Goal: Communication & Community: Answer question/provide support

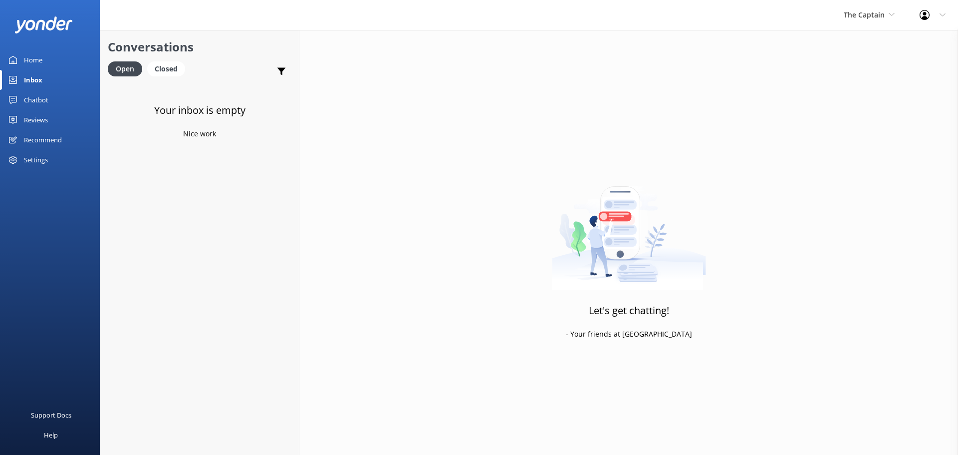
drag, startPoint x: 37, startPoint y: 83, endPoint x: 121, endPoint y: 79, distance: 83.9
click at [37, 83] on div "Inbox" at bounding box center [33, 80] width 18 height 20
click at [880, 10] on span "The Captain" at bounding box center [864, 14] width 41 height 9
click at [857, 45] on link "De [GEOGRAPHIC_DATA]" at bounding box center [881, 42] width 100 height 24
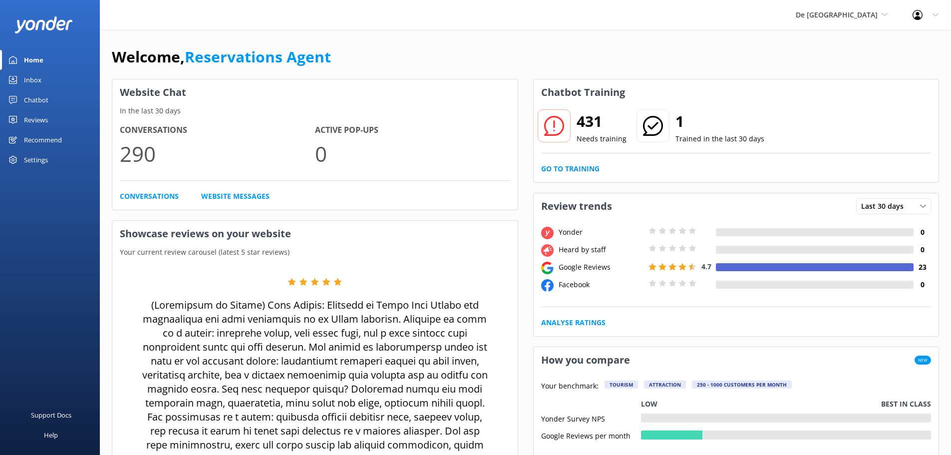
click at [39, 86] on div "Inbox" at bounding box center [32, 80] width 17 height 20
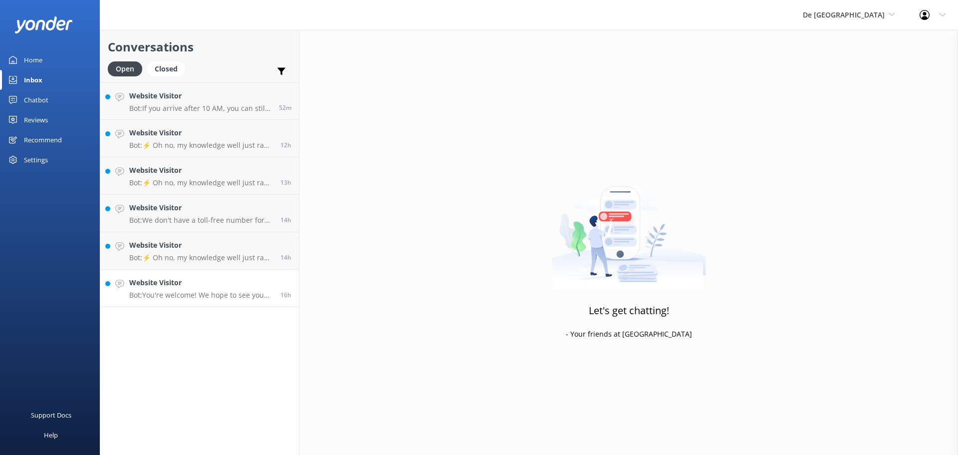
click at [176, 299] on p "Bot: You're welcome! We hope to see you on [GEOGRAPHIC_DATA] soon!" at bounding box center [201, 294] width 144 height 9
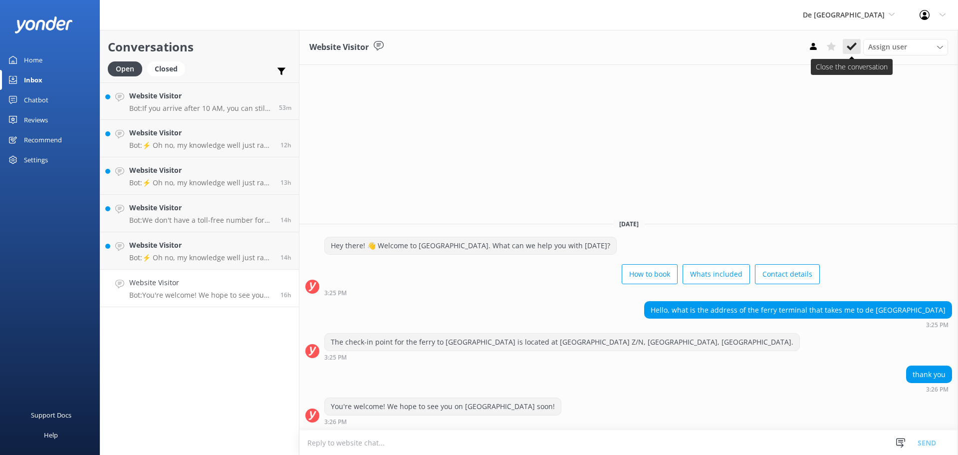
click at [845, 44] on button at bounding box center [852, 46] width 18 height 15
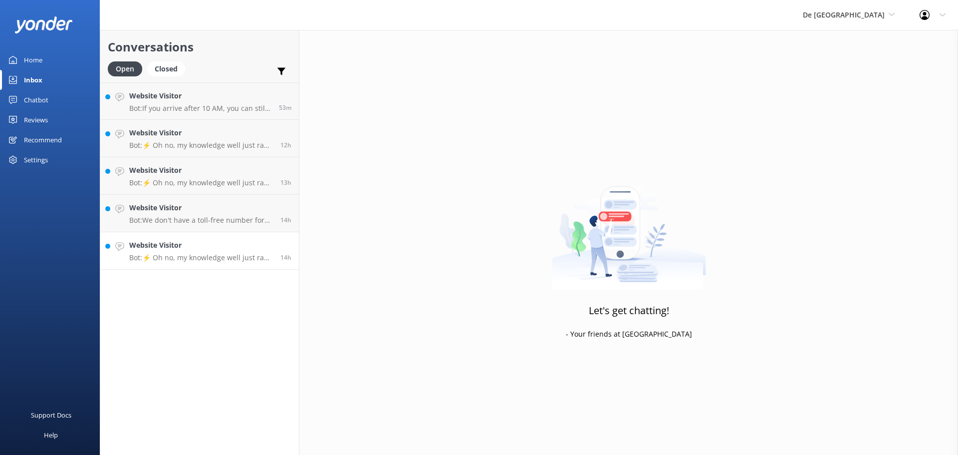
click at [214, 258] on p "Bot: ⚡ Oh no, my knowledge well just ran dry! Could you reshuffle your question…" at bounding box center [201, 257] width 144 height 9
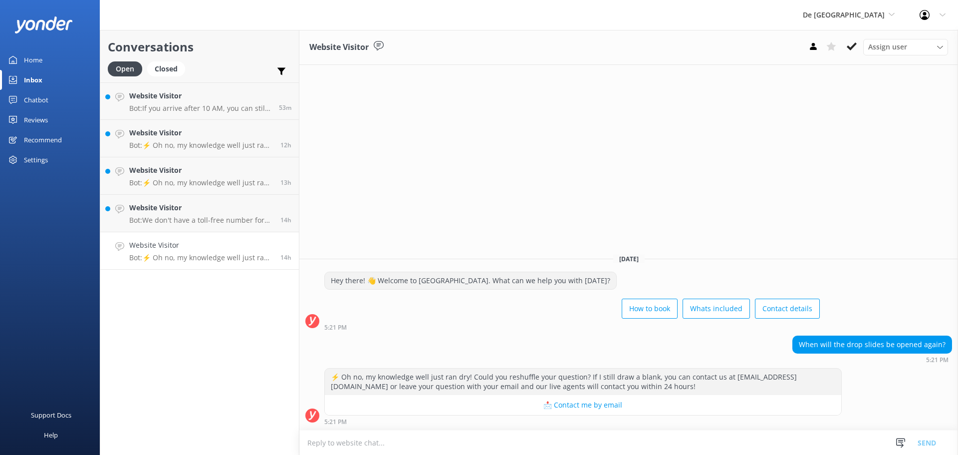
drag, startPoint x: 47, startPoint y: 402, endPoint x: 442, endPoint y: 161, distance: 462.1
click at [442, 161] on div "Website Visitor Assign user Merienys [PERSON_NAME] [PERSON_NAME] [PERSON_NAME] …" at bounding box center [628, 242] width 659 height 425
click at [430, 441] on textarea at bounding box center [628, 442] width 659 height 24
paste textarea "the water slides re-opening on October 20th"
type textarea "the water slides re-opening on October 20th"
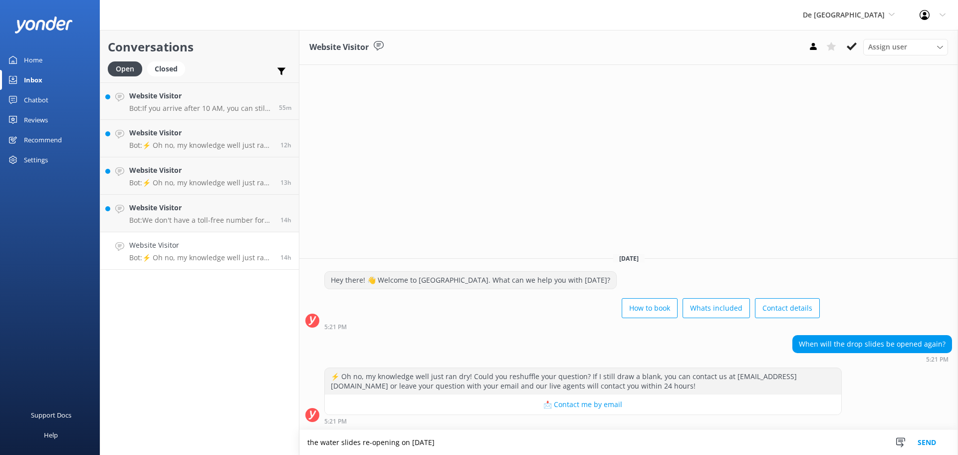
click at [925, 443] on button "Send" at bounding box center [926, 442] width 37 height 25
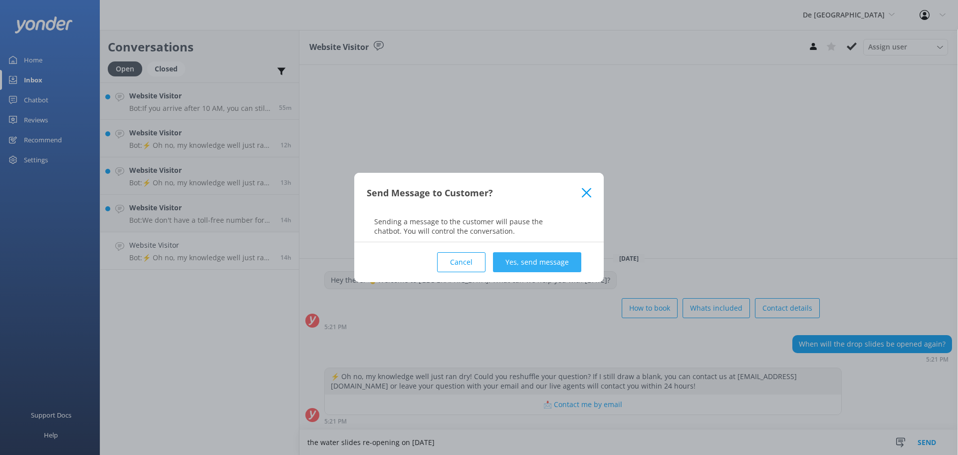
click at [567, 269] on button "Yes, send message" at bounding box center [537, 262] width 88 height 20
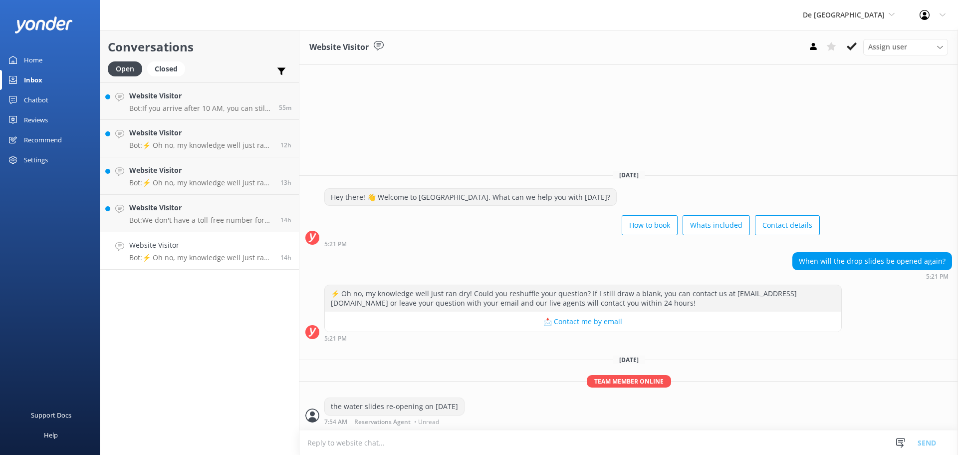
click at [850, 46] on icon at bounding box center [852, 46] width 10 height 10
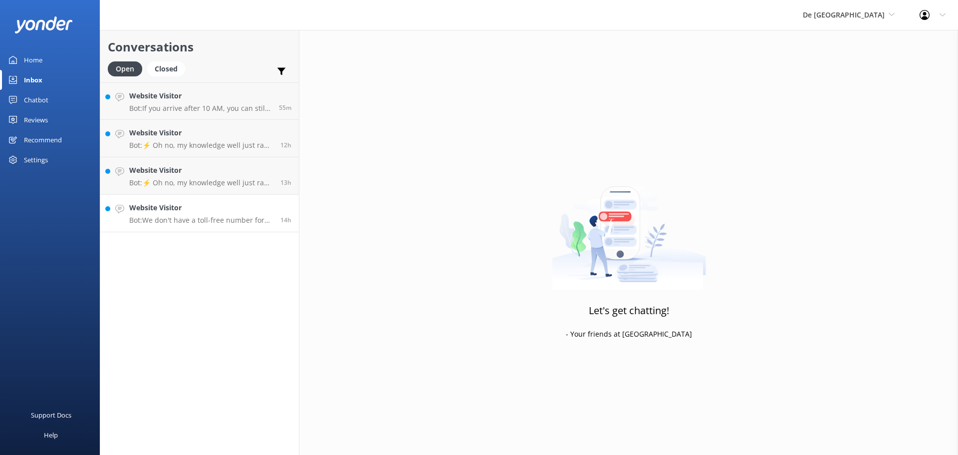
click at [198, 225] on link "Website Visitor Bot: We don't have a toll-free number for the US, but you can c…" at bounding box center [199, 213] width 199 height 37
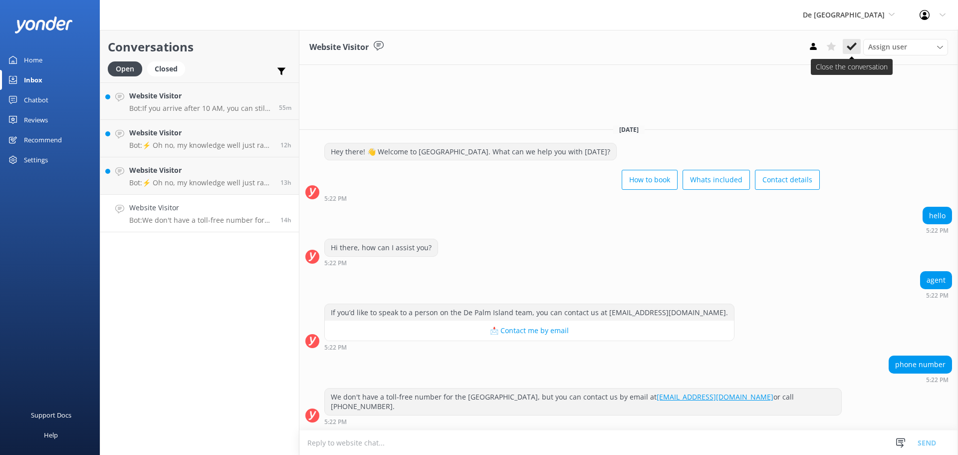
click at [847, 43] on icon at bounding box center [852, 46] width 10 height 10
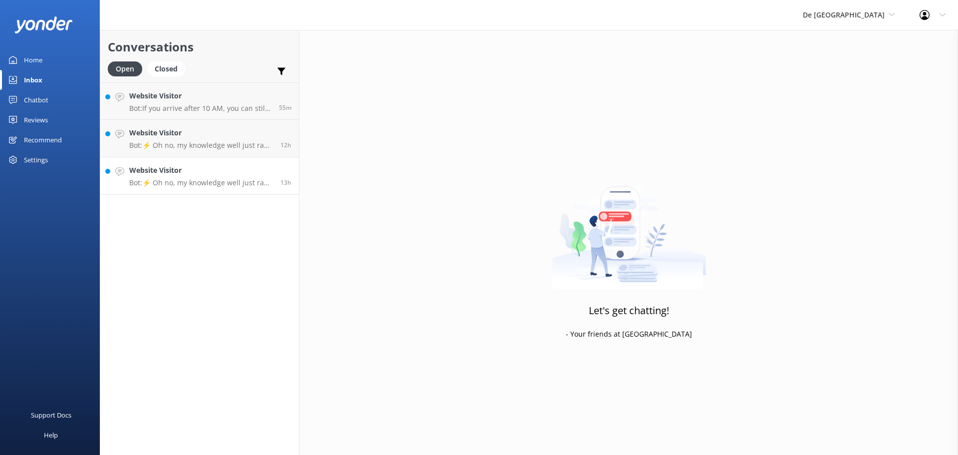
click at [187, 172] on h4 "Website Visitor" at bounding box center [201, 170] width 144 height 11
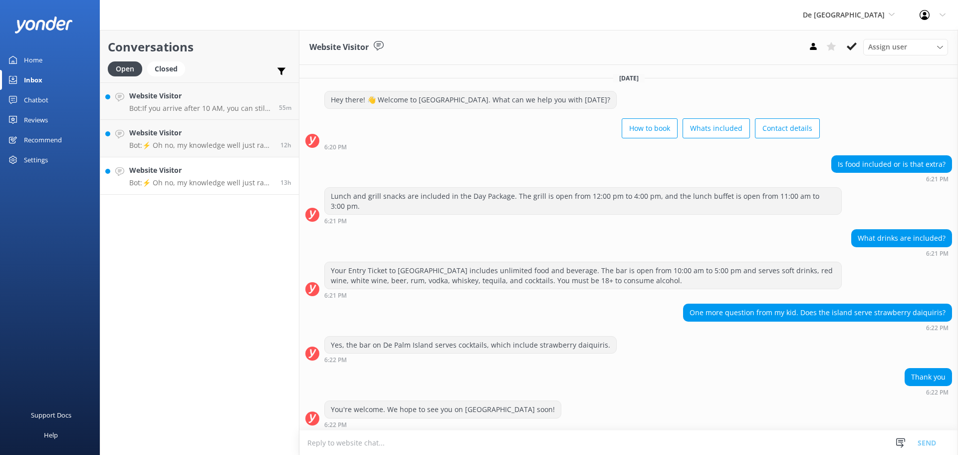
scroll to position [97, 0]
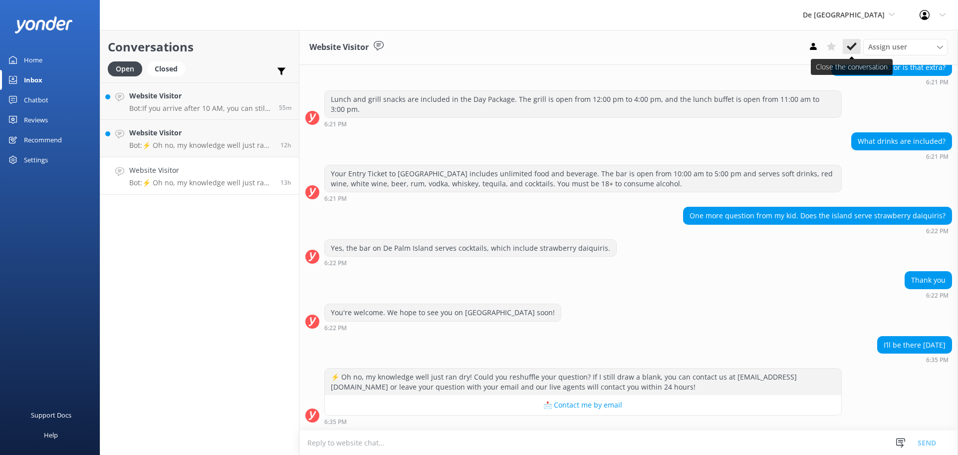
click at [847, 43] on icon at bounding box center [852, 46] width 10 height 10
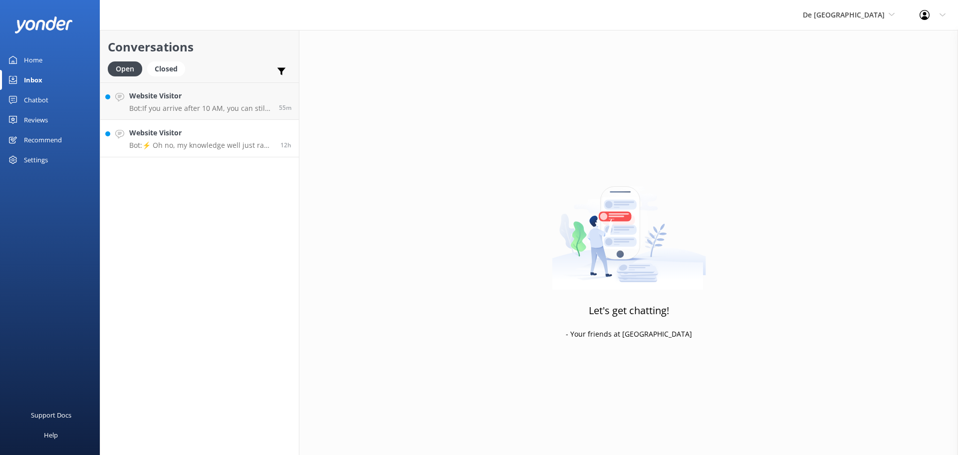
click at [236, 139] on div "Website Visitor Bot: ⚡ Oh no, my knowledge well just ran dry! Could you reshuff…" at bounding box center [201, 138] width 144 height 22
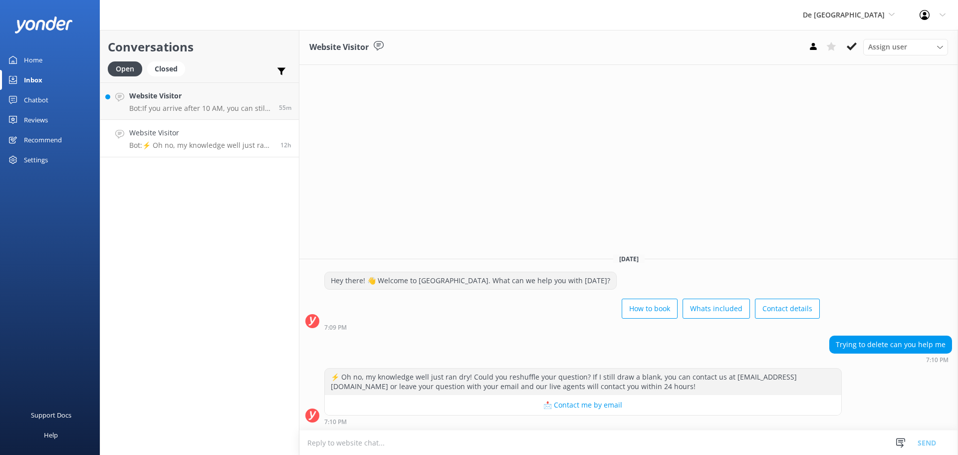
click at [431, 446] on textarea at bounding box center [628, 442] width 659 height 24
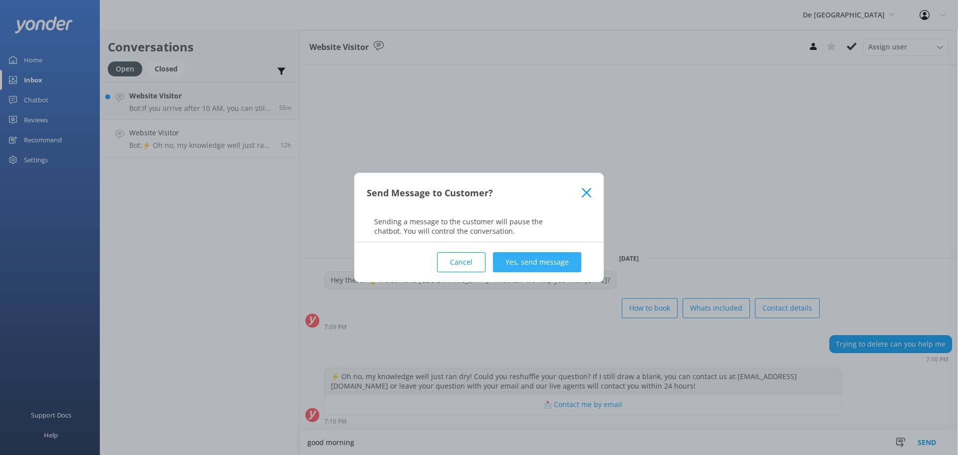
type textarea "good morning"
click at [554, 255] on button "Yes, send message" at bounding box center [537, 262] width 88 height 20
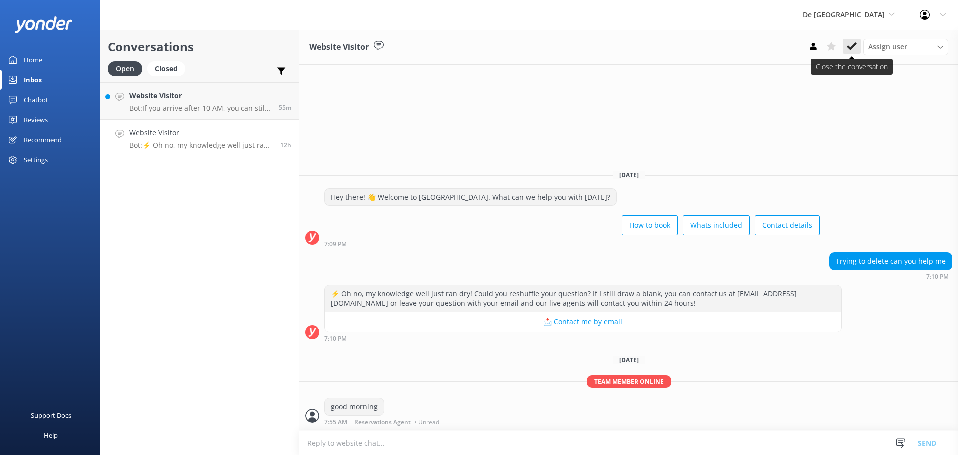
click at [853, 47] on use at bounding box center [852, 46] width 10 height 8
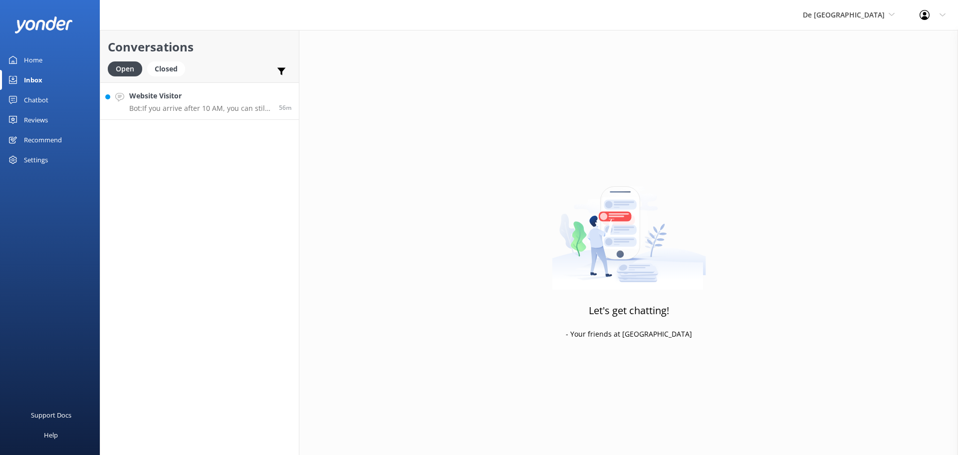
click at [205, 107] on p "Bot: If you arrive after 10 AM, you can still join the trip, but the same fees …" at bounding box center [200, 108] width 142 height 9
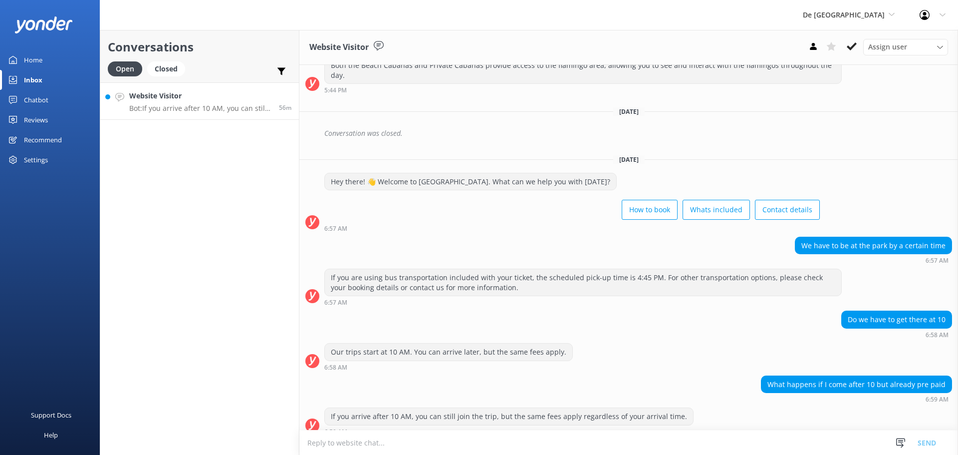
scroll to position [215, 0]
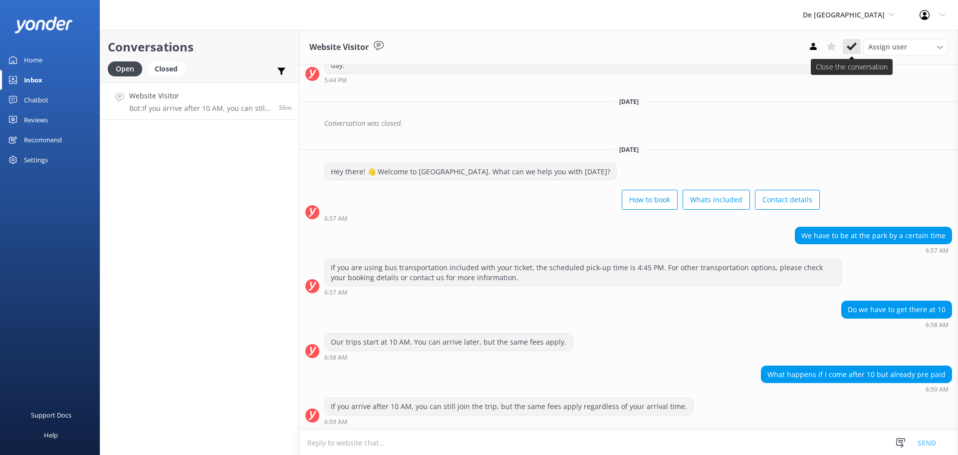
click at [856, 44] on use at bounding box center [852, 46] width 10 height 8
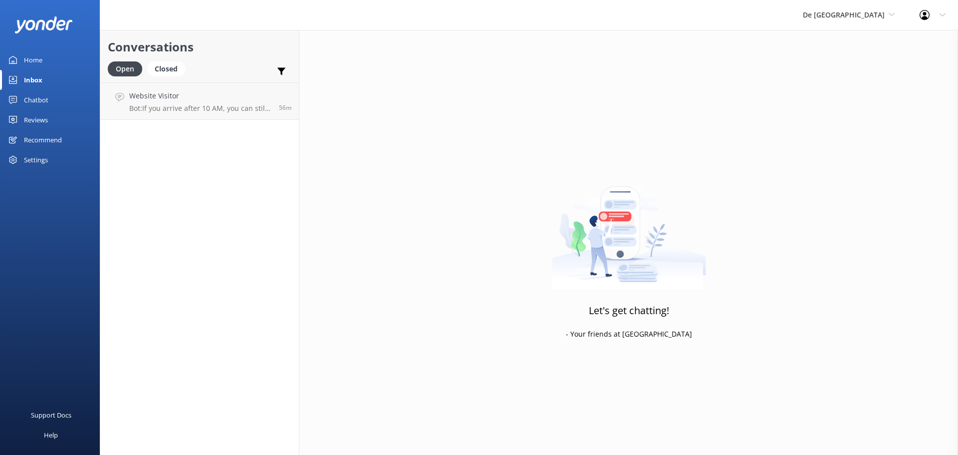
click at [855, 21] on div "De Palm Island De Palm Island Aruba's Activities Expert The Captain" at bounding box center [848, 15] width 117 height 30
click at [853, 61] on link "Aruba's Activities Expert" at bounding box center [840, 66] width 100 height 24
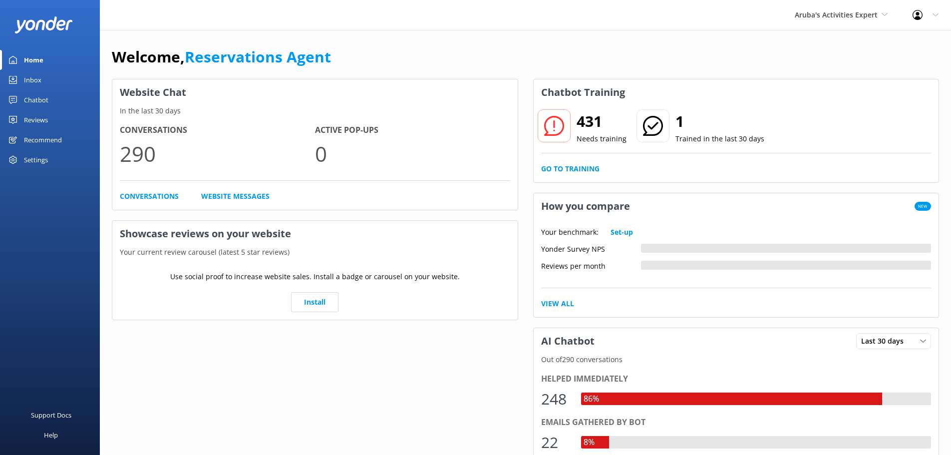
click at [38, 89] on div "Inbox" at bounding box center [32, 80] width 17 height 20
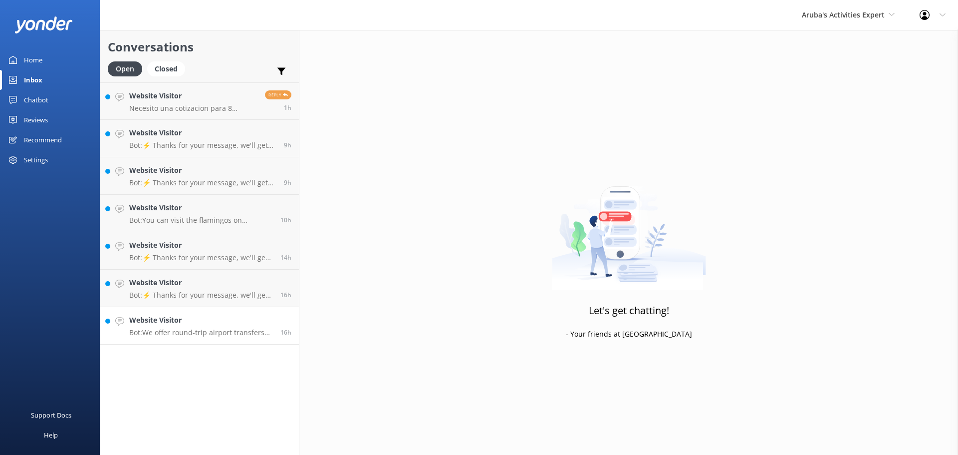
click at [226, 334] on p "Bot: We offer round-trip airport transfers only." at bounding box center [201, 332] width 144 height 9
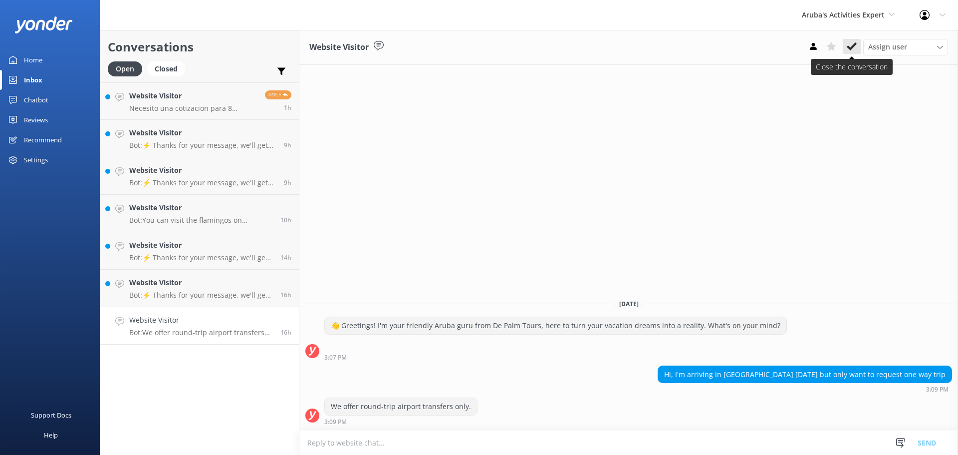
click at [845, 44] on button at bounding box center [852, 46] width 18 height 15
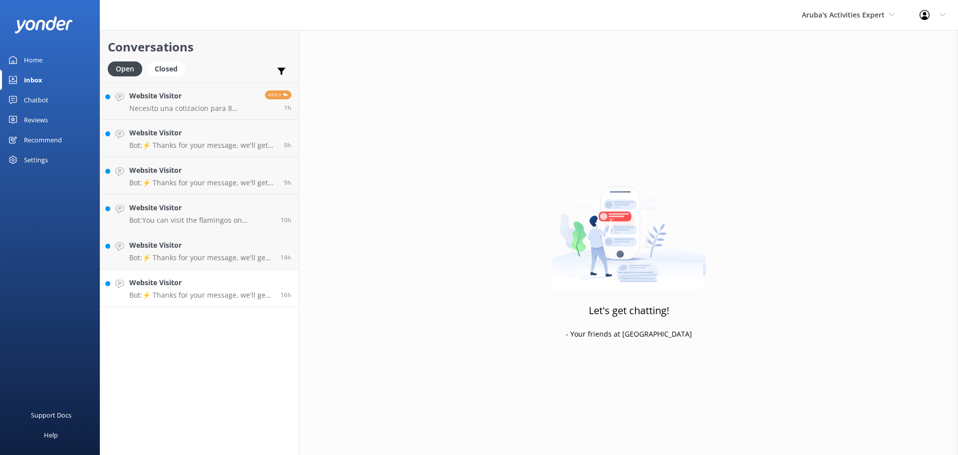
click at [200, 292] on p "Bot: ⚡ Thanks for your message, we'll get back to you as soon as we can." at bounding box center [201, 294] width 144 height 9
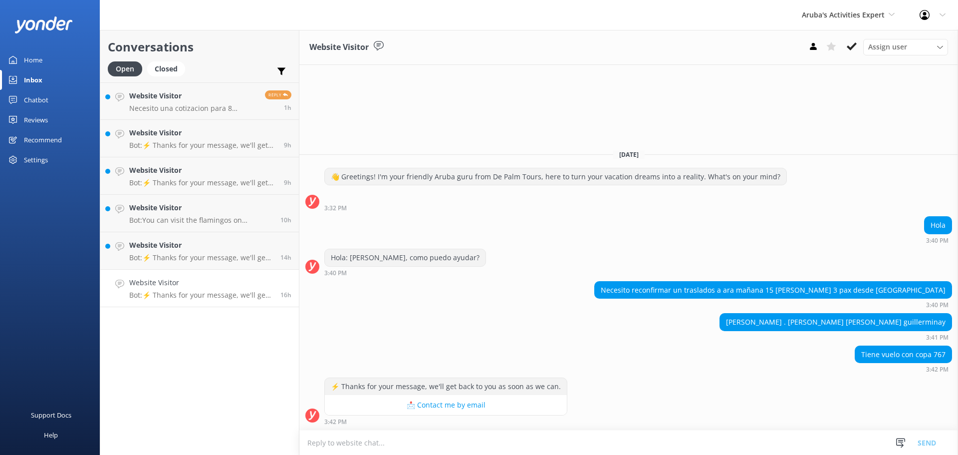
click at [453, 441] on textarea at bounding box center [628, 442] width 659 height 24
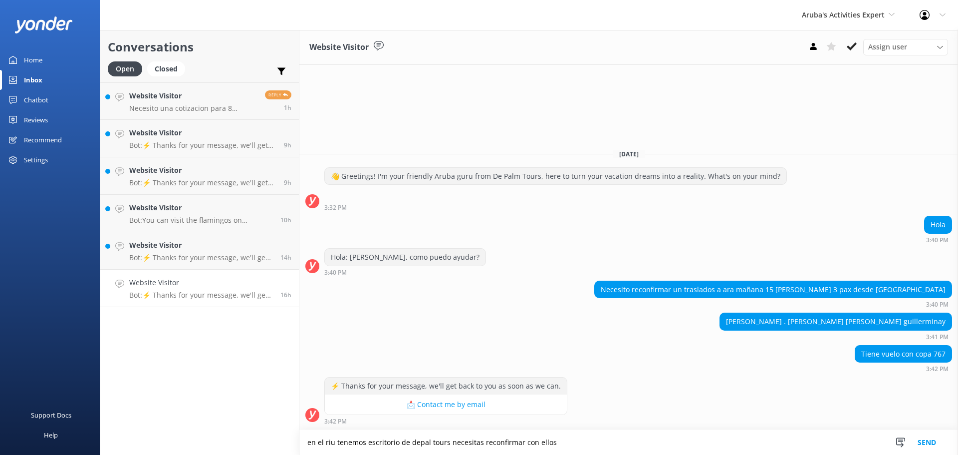
type textarea "en el riu tenemos escritorio de depal tours necesitas reconfirmar con ellos"
click at [928, 445] on button "Send" at bounding box center [926, 442] width 37 height 25
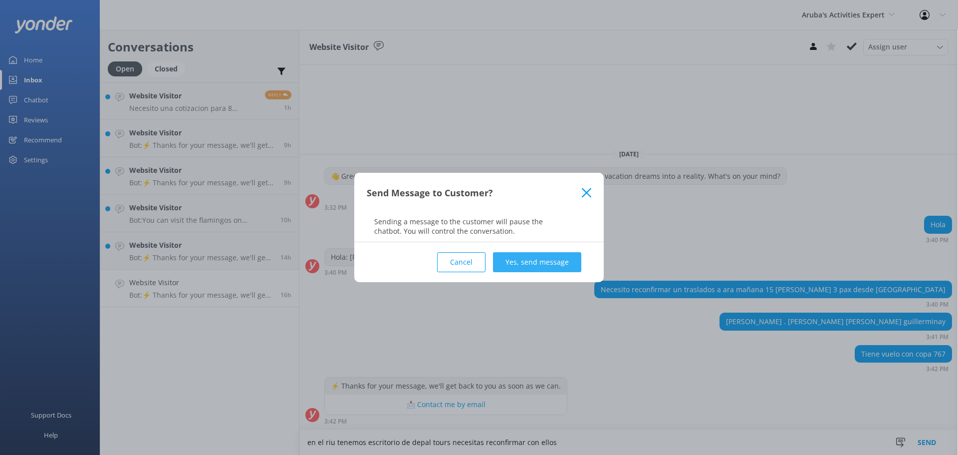
click at [545, 257] on button "Yes, send message" at bounding box center [537, 262] width 88 height 20
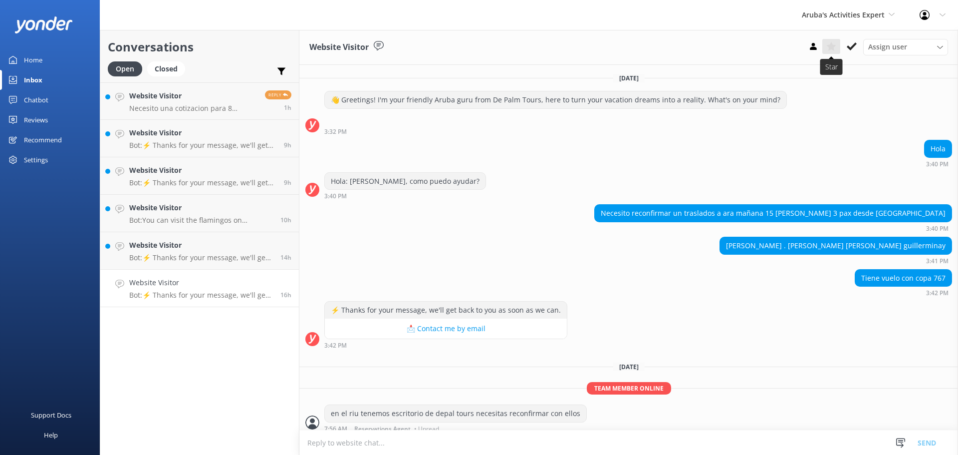
scroll to position [7, 0]
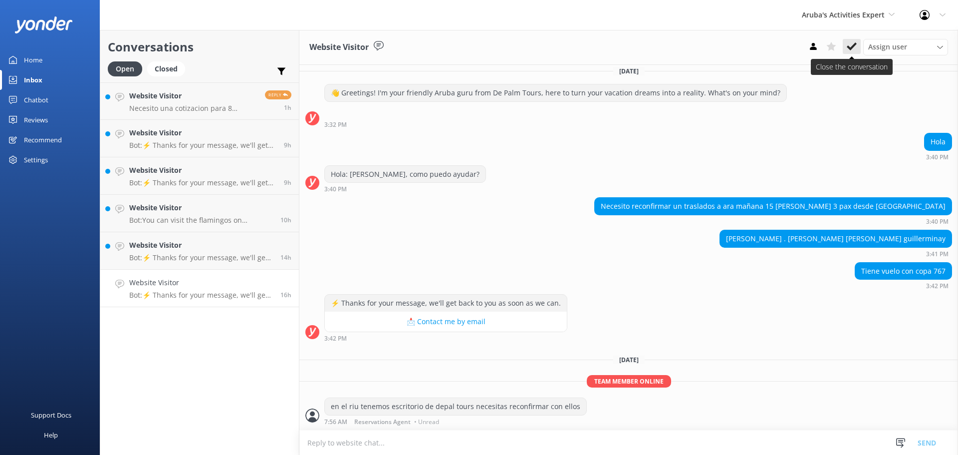
click at [857, 47] on button at bounding box center [852, 46] width 18 height 15
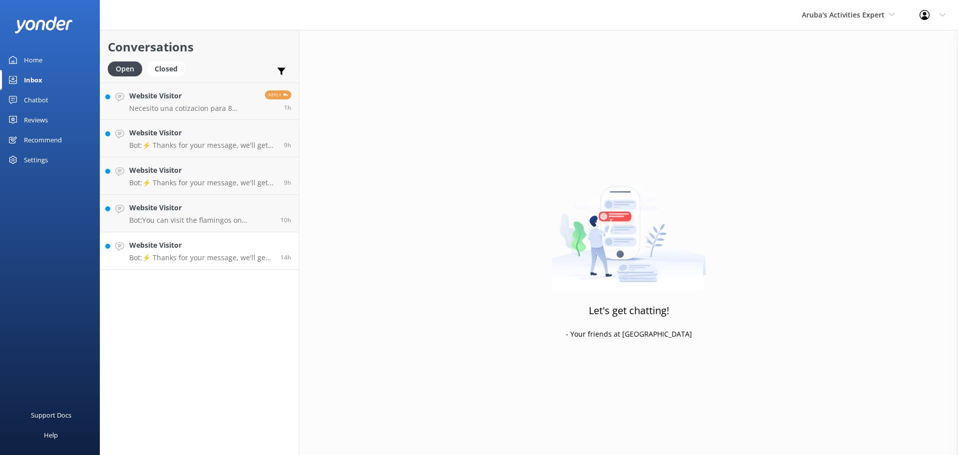
click at [228, 260] on p "Bot: ⚡ Thanks for your message, we'll get back to you as soon as we can." at bounding box center [201, 257] width 144 height 9
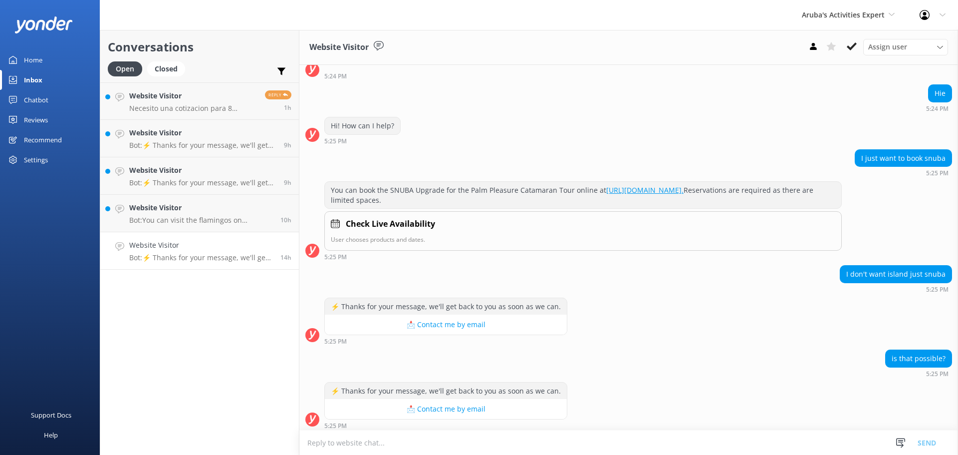
scroll to position [531, 0]
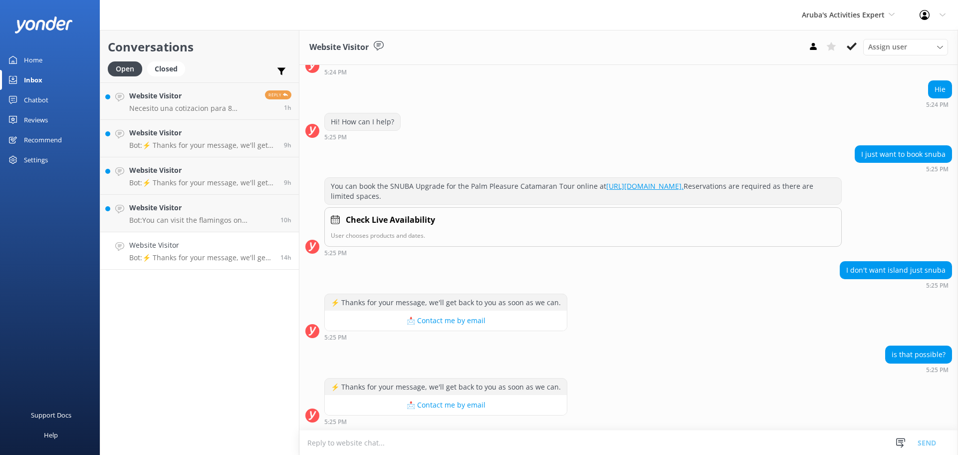
click at [334, 439] on textarea at bounding box center [628, 442] width 659 height 24
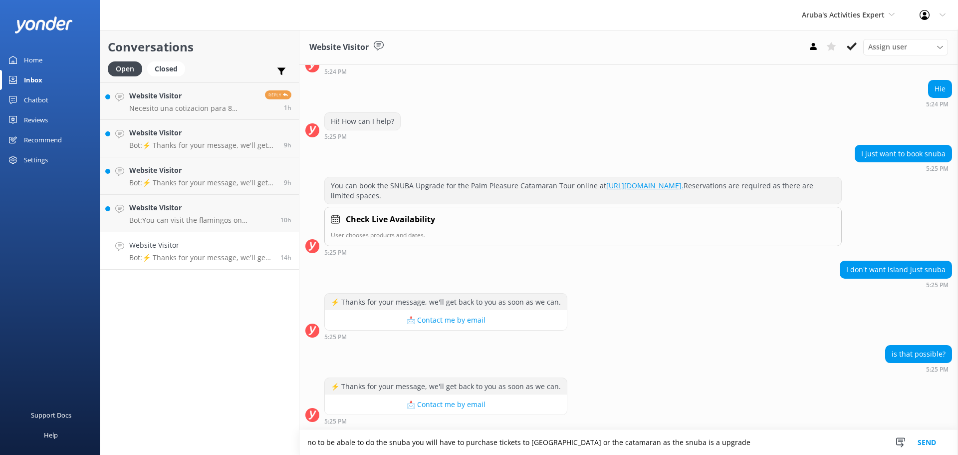
click at [556, 443] on textarea "no to be abale to do the snuba you will have to purchase tickets to De palm Ils…" at bounding box center [628, 442] width 659 height 25
click at [556, 444] on textarea "no to be abale to do the snuba you will have to purchase tickets to De palm Ils…" at bounding box center [628, 442] width 659 height 25
click at [351, 442] on textarea "no to be abale to do the snuba you will have to purchase tickets to De palm Isl…" at bounding box center [628, 442] width 659 height 25
type textarea "no to be able to do the snuba you will have to purchase tickets to De palm Isla…"
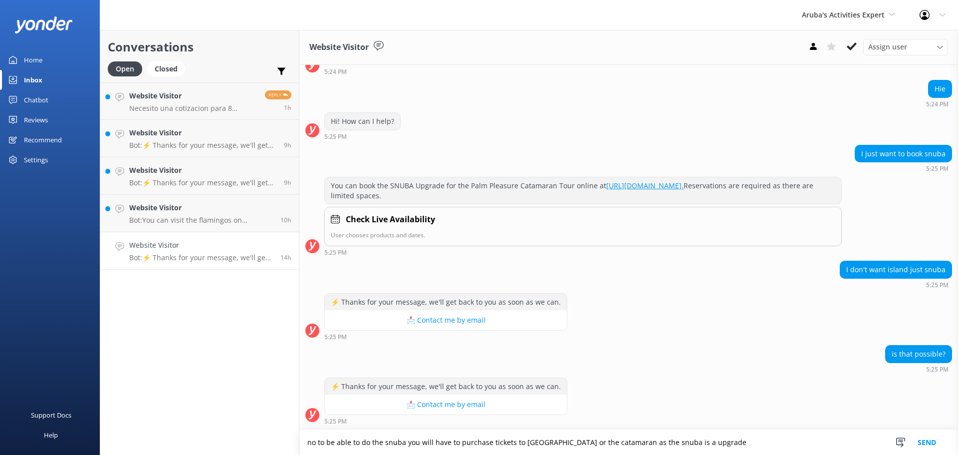
click at [924, 444] on button "Send" at bounding box center [926, 442] width 37 height 25
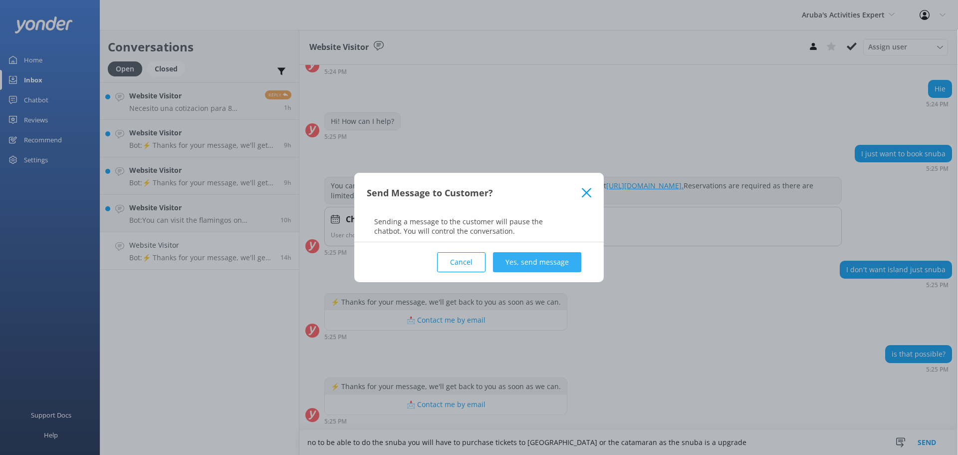
click at [554, 261] on button "Yes, send message" at bounding box center [537, 262] width 88 height 20
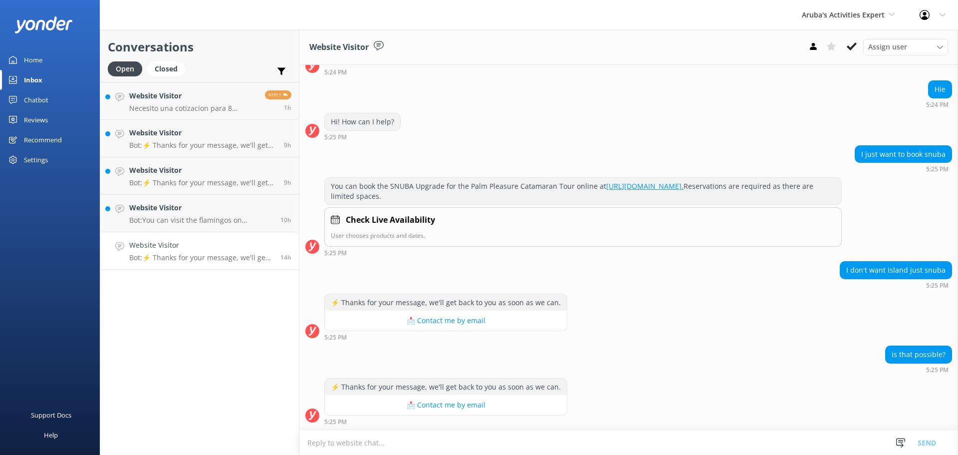
click at [852, 38] on div "Website Visitor Assign user Merienys Frances Casandra Dijkhoff Alberto Tromp Pa…" at bounding box center [628, 47] width 659 height 35
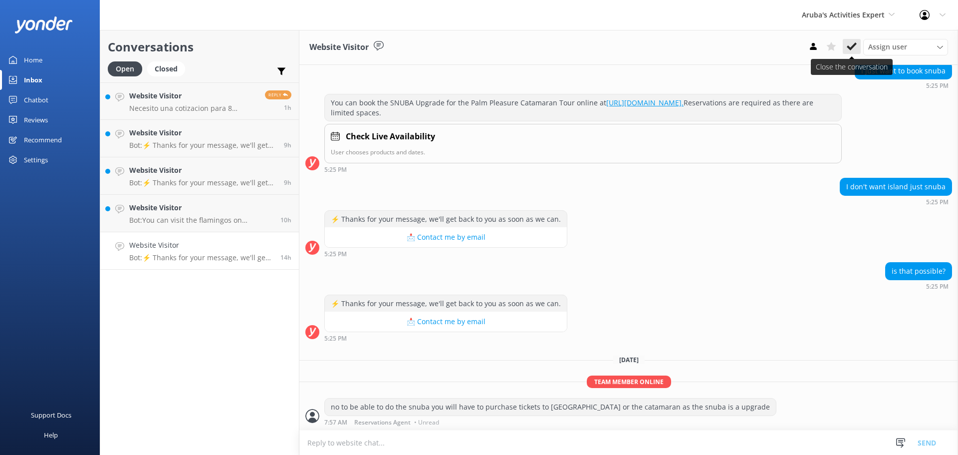
scroll to position [615, 0]
click at [851, 48] on use at bounding box center [852, 46] width 10 height 8
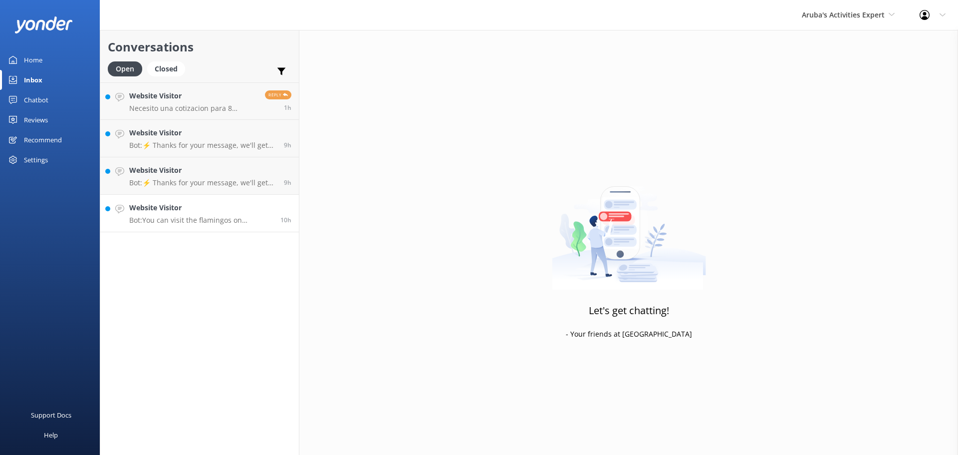
click at [179, 219] on p "Bot: You can visit the flamingos on De Palm Island. Guests with regular tickets…" at bounding box center [201, 220] width 144 height 9
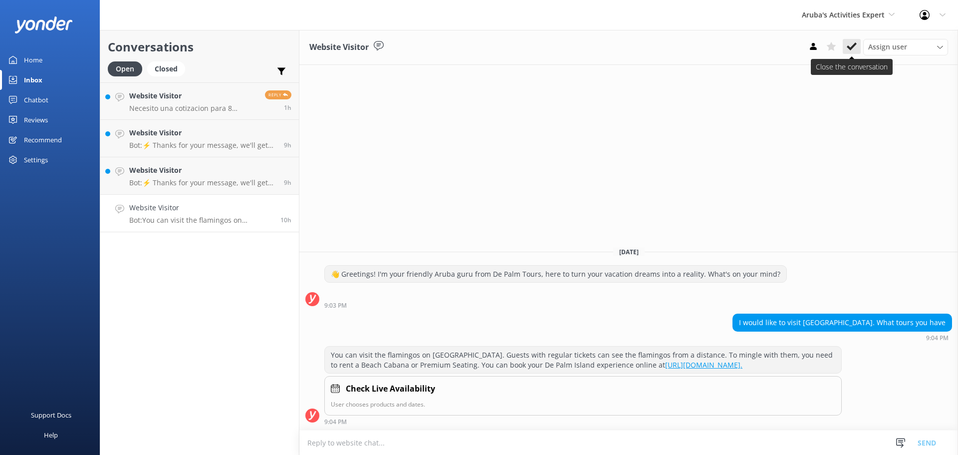
click at [845, 50] on button at bounding box center [852, 46] width 18 height 15
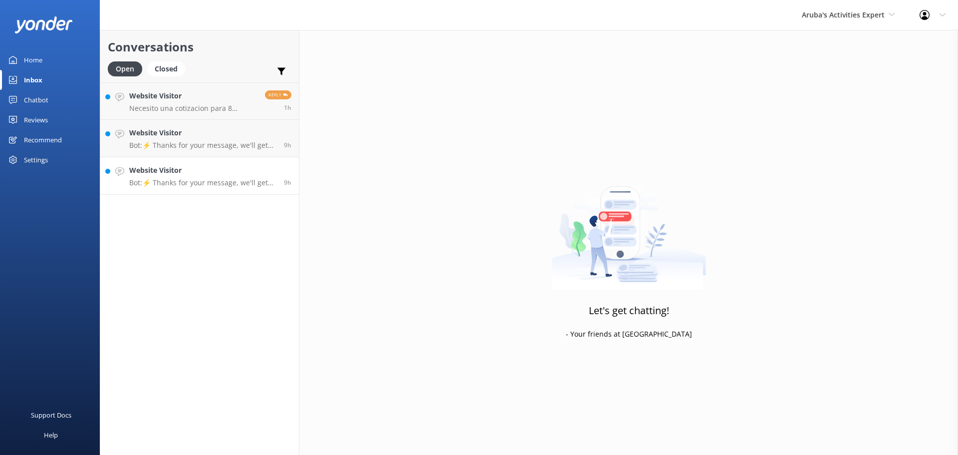
click at [212, 185] on p "Bot: ⚡ Thanks for your message, we'll get back to you as soon as we can." at bounding box center [202, 182] width 147 height 9
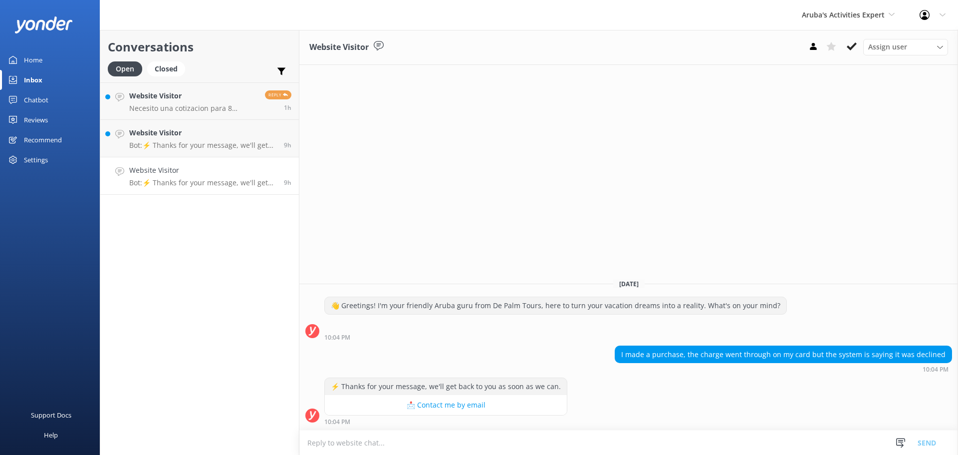
click at [446, 443] on textarea at bounding box center [628, 442] width 659 height 24
click at [507, 444] on textarea at bounding box center [628, 442] width 659 height 24
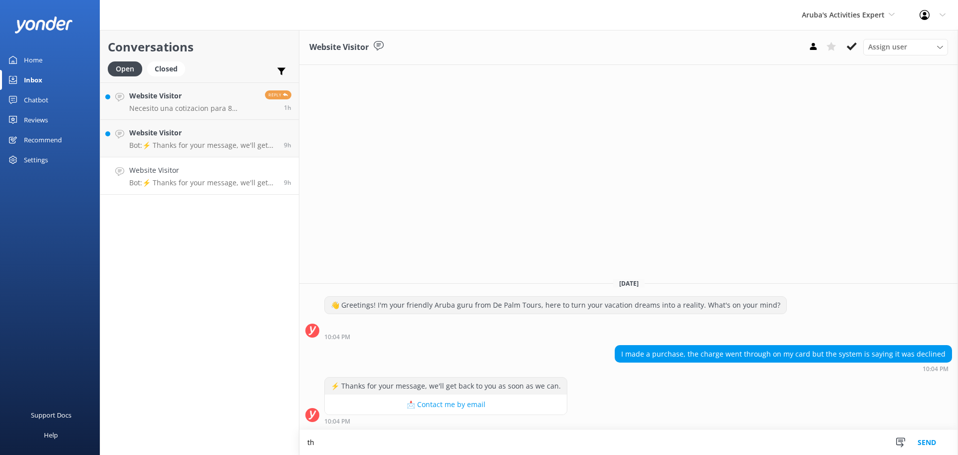
type textarea "t"
type textarea "if it was declined you will have to look at your bank statement you will see th…"
click at [928, 439] on button "Send" at bounding box center [926, 442] width 37 height 25
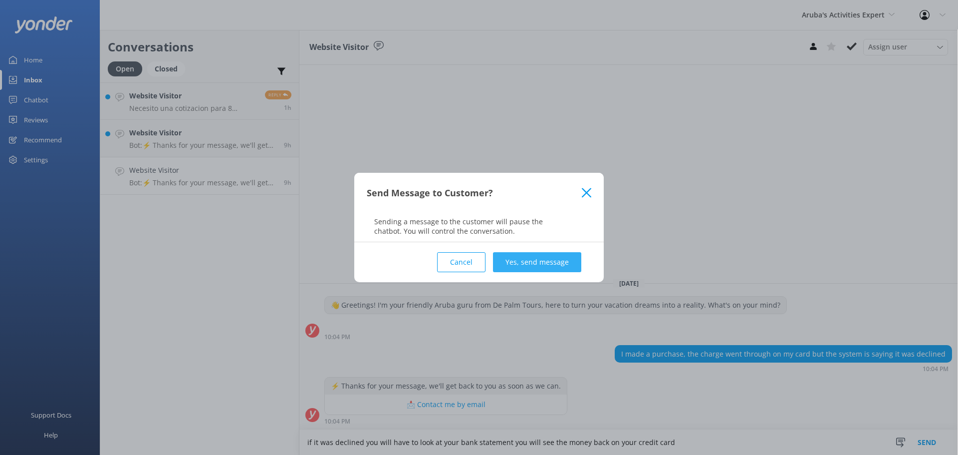
click at [532, 268] on button "Yes, send message" at bounding box center [537, 262] width 88 height 20
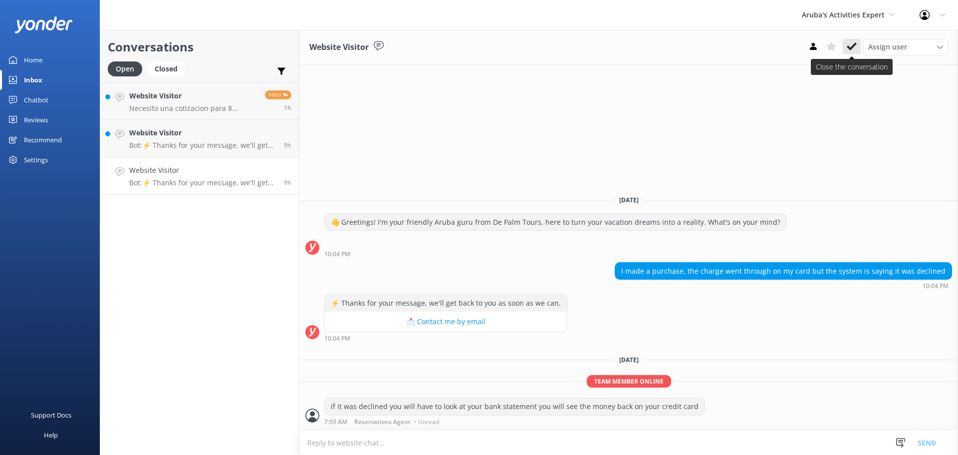
click at [849, 49] on use at bounding box center [852, 46] width 10 height 8
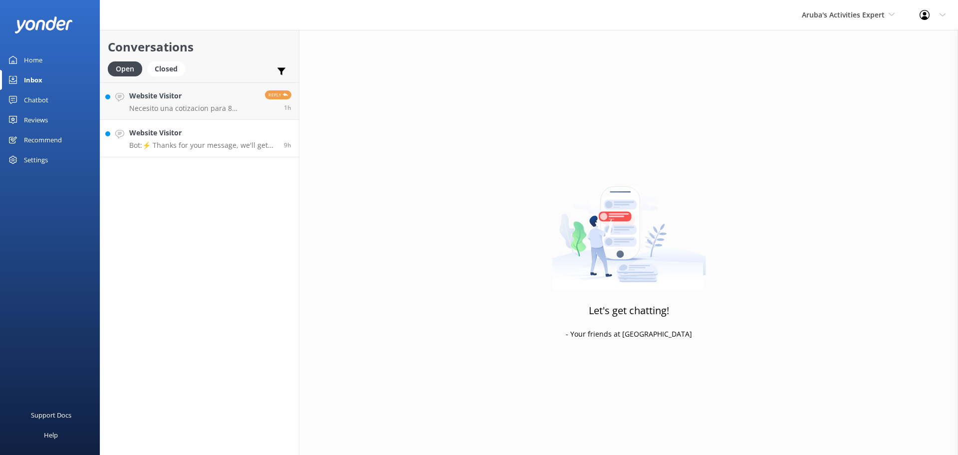
click at [206, 149] on p "Bot: ⚡ Thanks for your message, we'll get back to you as soon as we can." at bounding box center [202, 145] width 147 height 9
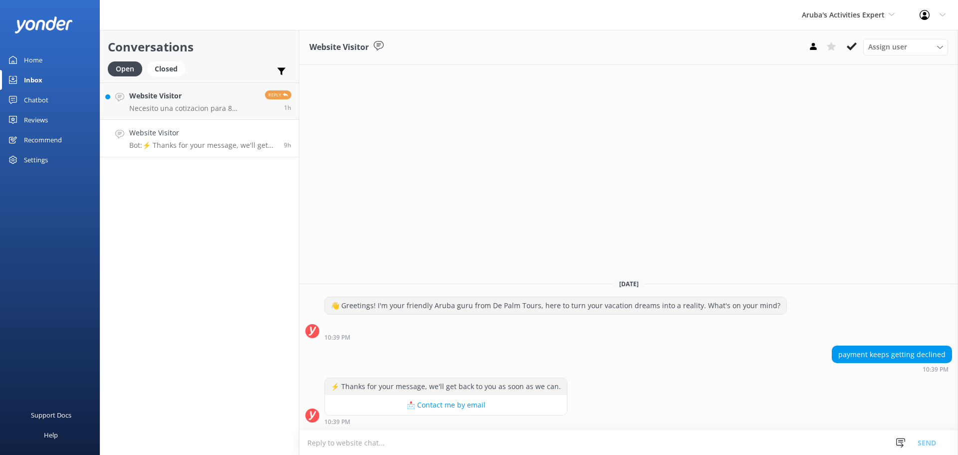
click at [419, 441] on textarea at bounding box center [628, 442] width 659 height 24
click at [627, 448] on textarea at bounding box center [628, 442] width 659 height 24
type textarea "you can visit a palm tours desk to book a tour"
click at [916, 438] on button "Send" at bounding box center [926, 442] width 37 height 25
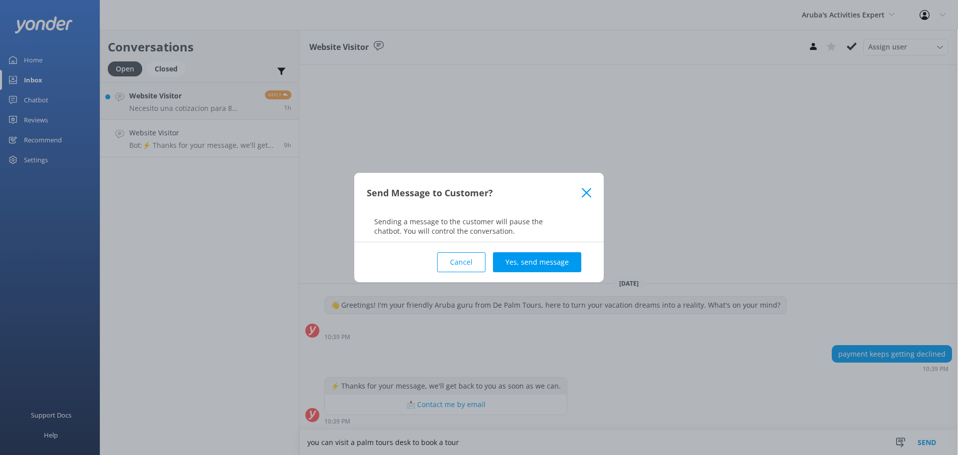
click at [520, 274] on div "Cancel Yes, send message" at bounding box center [479, 262] width 225 height 40
click at [526, 271] on button "Yes, send message" at bounding box center [537, 262] width 88 height 20
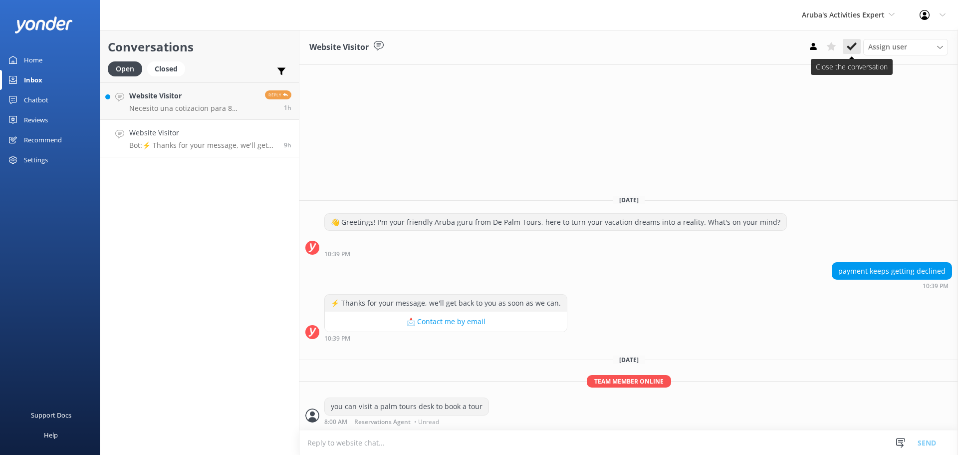
click at [851, 49] on use at bounding box center [852, 46] width 10 height 8
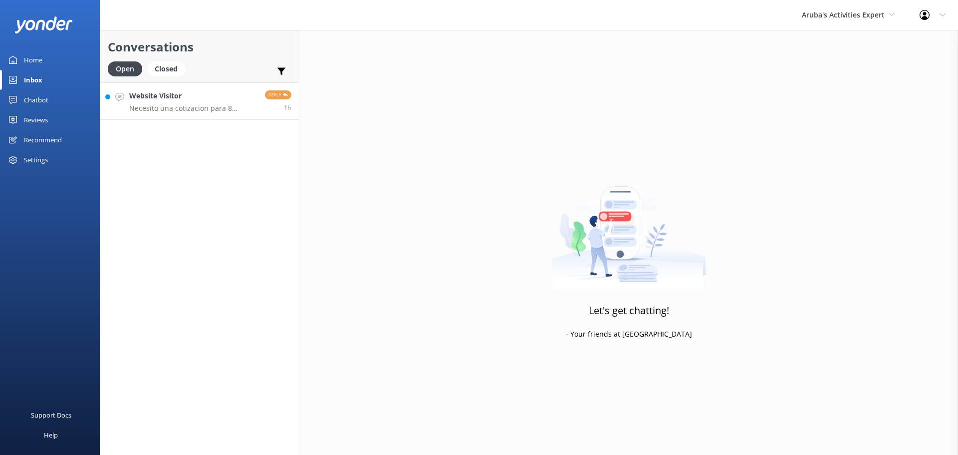
click at [212, 113] on link "Website Visitor Necesito una cotizacion para 8 personas Reply 1h" at bounding box center [199, 100] width 199 height 37
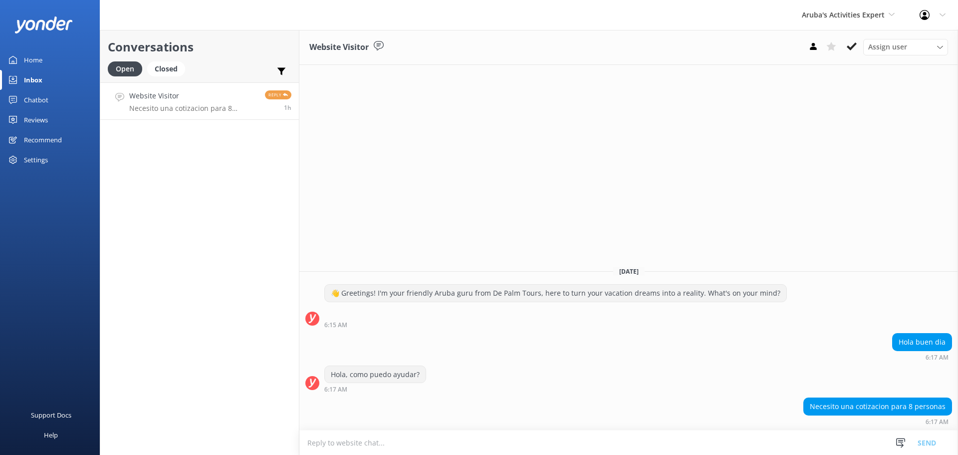
click at [527, 426] on div "Necesito una cotizacion para 8 personas 6:17 AM" at bounding box center [628, 413] width 659 height 32
click at [522, 439] on textarea at bounding box center [628, 442] width 659 height 24
type textarea "info@depalmtours.com"
click at [930, 439] on button "Send" at bounding box center [926, 442] width 37 height 25
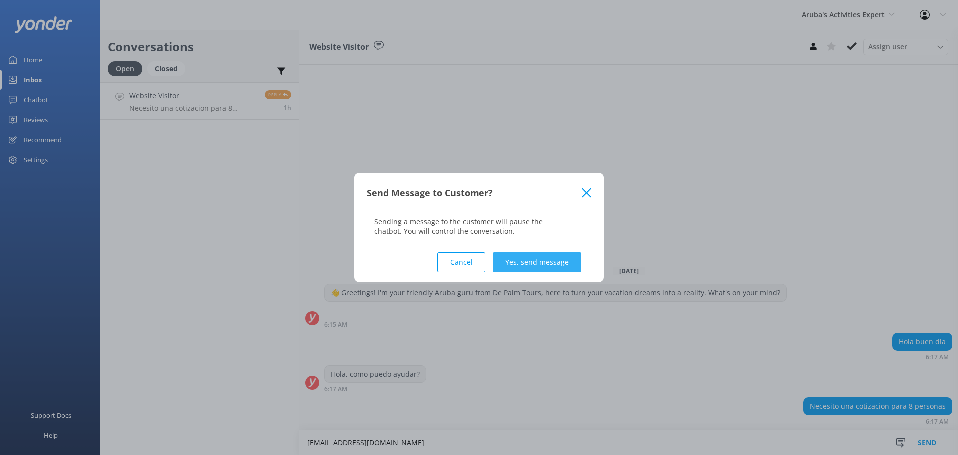
click at [530, 265] on button "Yes, send message" at bounding box center [537, 262] width 88 height 20
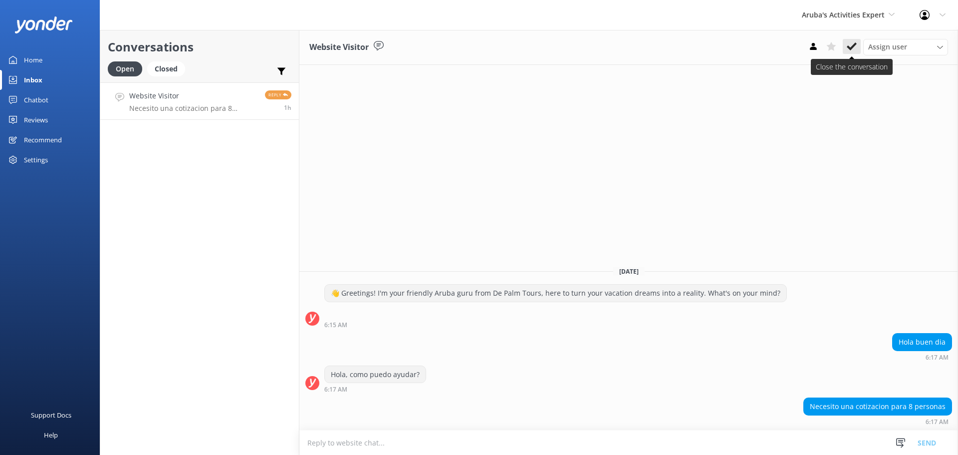
click at [849, 48] on use at bounding box center [852, 46] width 10 height 8
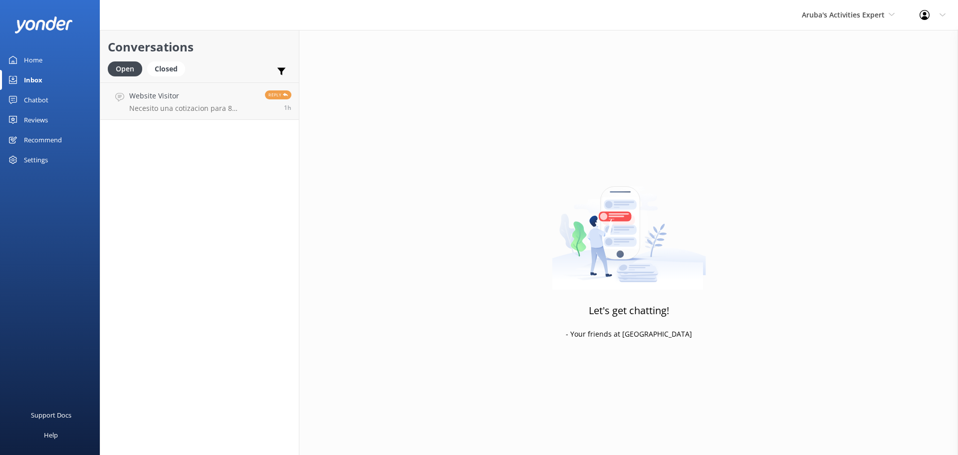
click at [842, 21] on div "Aruba's Activities Expert De Palm Island Aruba's Activities Expert The Captain" at bounding box center [848, 15] width 118 height 30
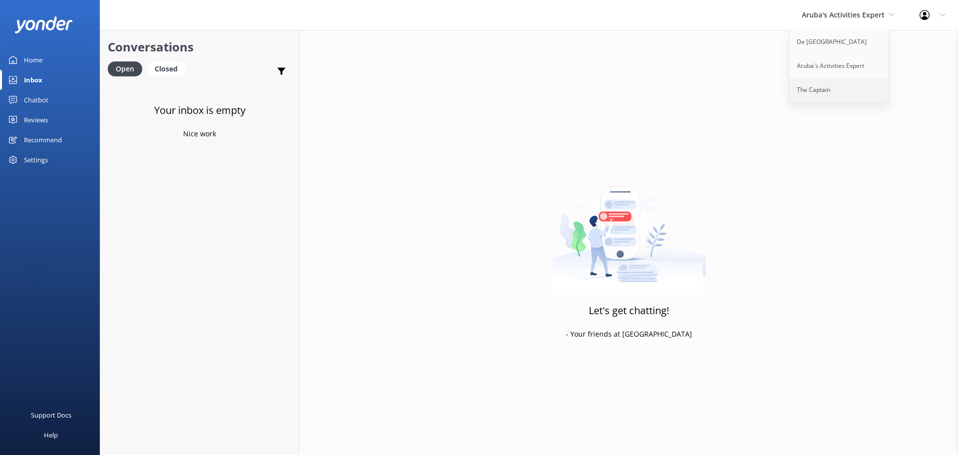
click at [818, 88] on link "The Captain" at bounding box center [839, 90] width 100 height 24
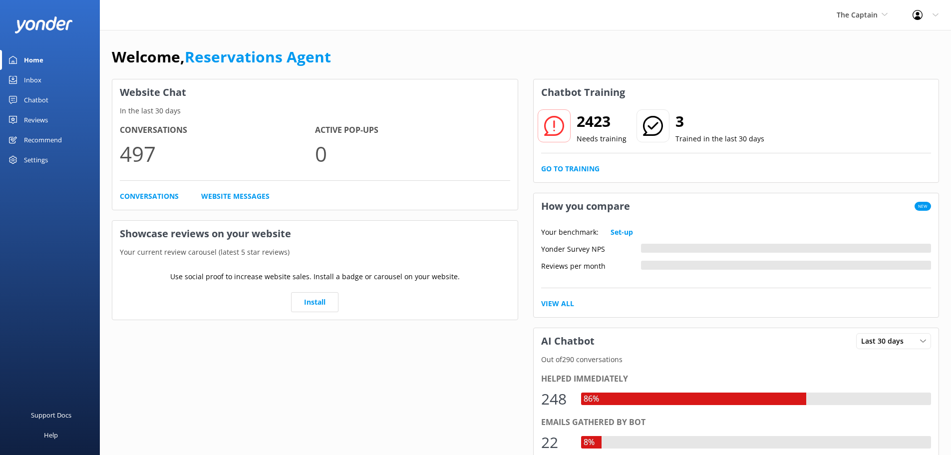
click at [44, 83] on link "Inbox" at bounding box center [50, 80] width 100 height 20
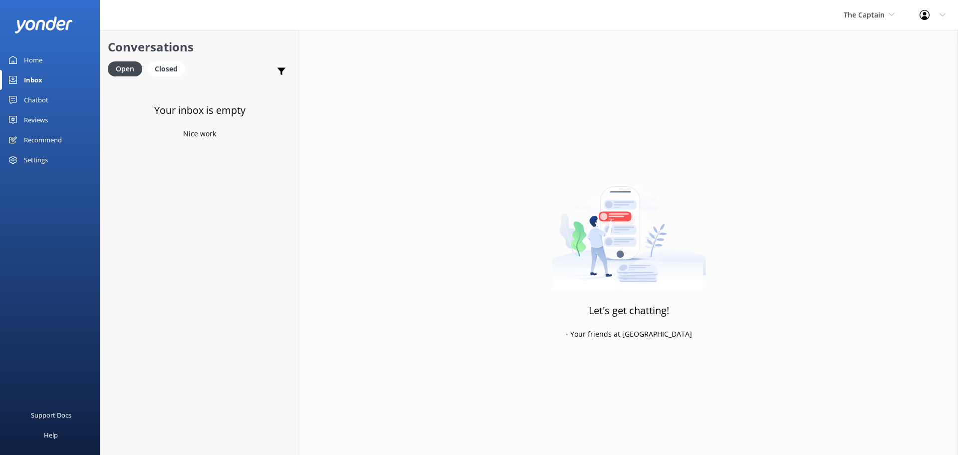
click at [890, 22] on div "The Captain De Palm Island Aruba's Activities Expert The Captain" at bounding box center [869, 15] width 76 height 30
click at [840, 39] on link "De [GEOGRAPHIC_DATA]" at bounding box center [881, 42] width 100 height 24
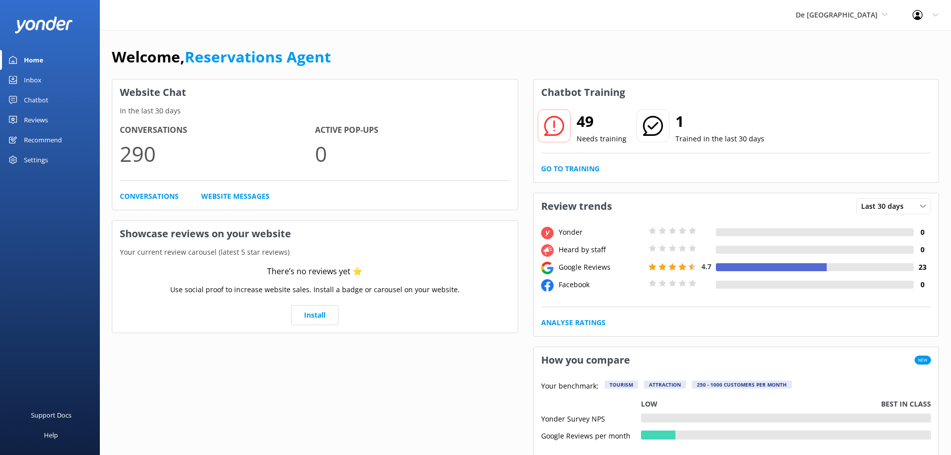
click at [31, 74] on div "Inbox" at bounding box center [32, 80] width 17 height 20
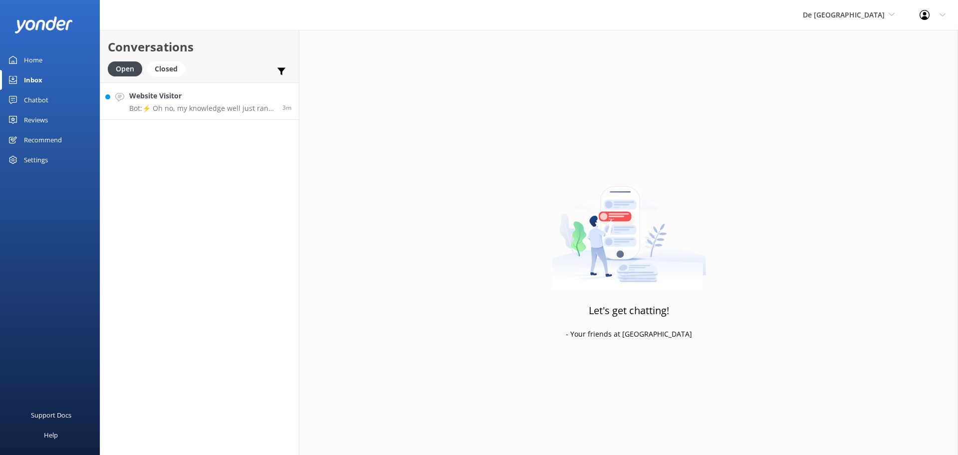
click at [259, 100] on h4 "Website Visitor" at bounding box center [202, 95] width 146 height 11
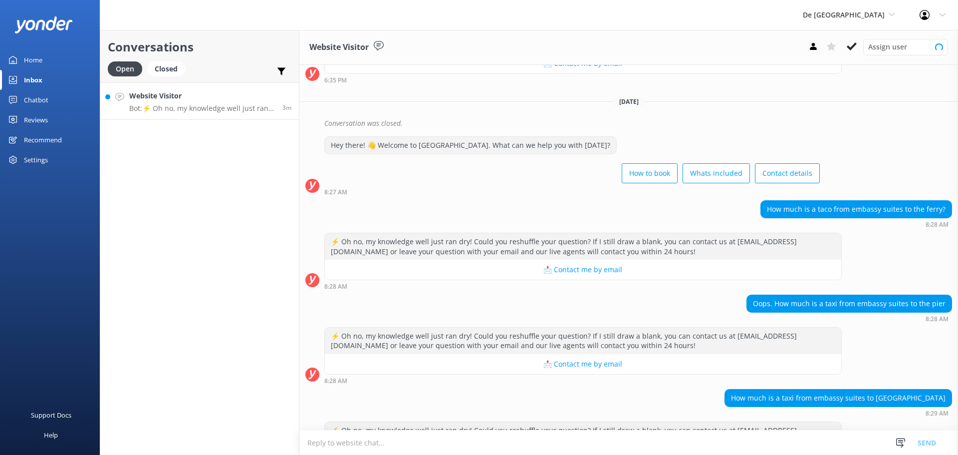
scroll to position [492, 0]
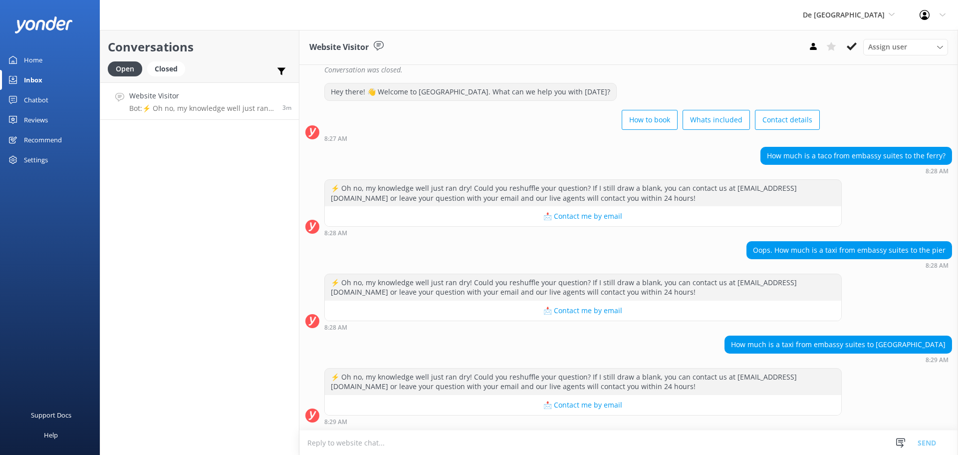
click at [495, 433] on textarea at bounding box center [628, 442] width 659 height 24
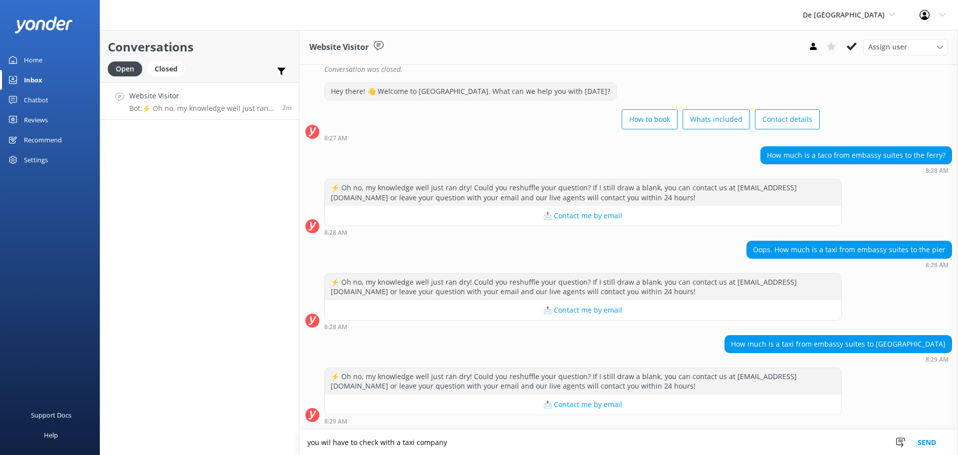
click at [328, 447] on textarea "you wil have to check with a taxi company" at bounding box center [628, 442] width 659 height 25
click at [462, 438] on textarea "you will have to check with a taxi company" at bounding box center [628, 442] width 659 height 25
click at [487, 444] on textarea "you will have to check with a taxi company, that informatio unfortunately we do…" at bounding box center [628, 442] width 659 height 25
type textarea "you will have to check with a taxi company, that information unfortunately we d…"
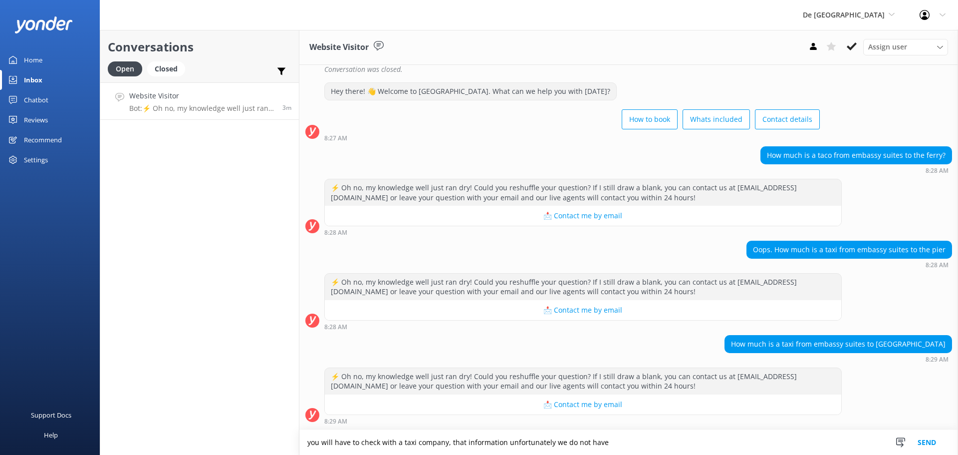
click at [930, 440] on button "Send" at bounding box center [926, 442] width 37 height 25
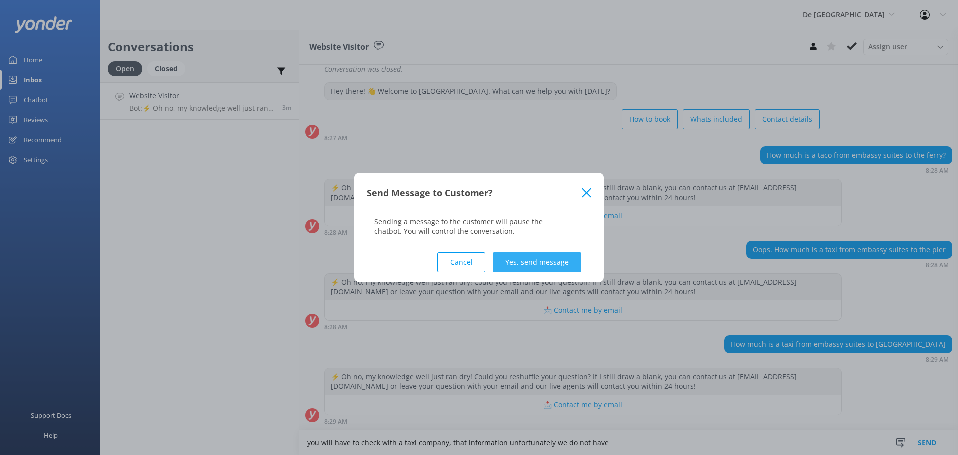
click at [525, 260] on button "Yes, send message" at bounding box center [537, 262] width 88 height 20
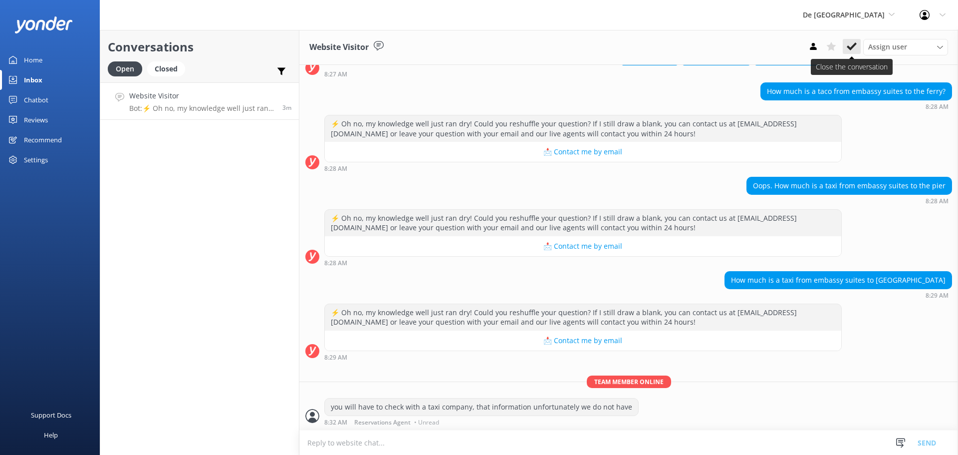
scroll to position [556, 0]
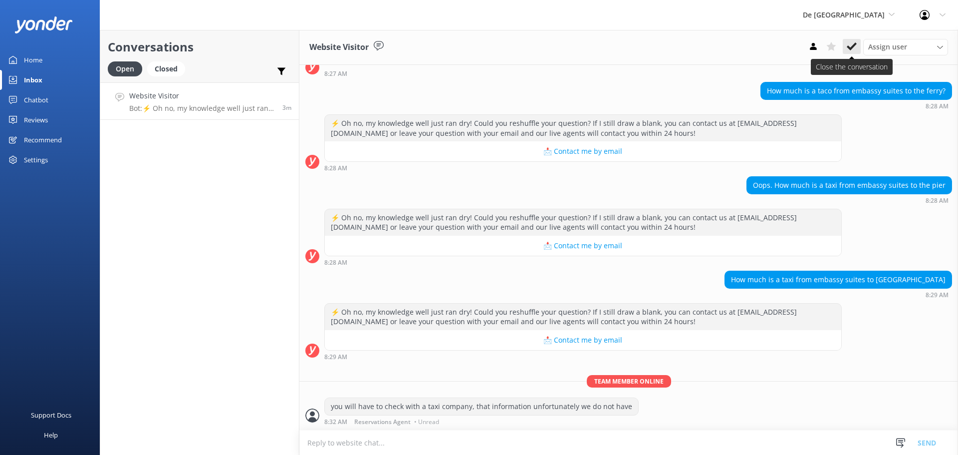
click at [855, 42] on icon at bounding box center [852, 46] width 10 height 10
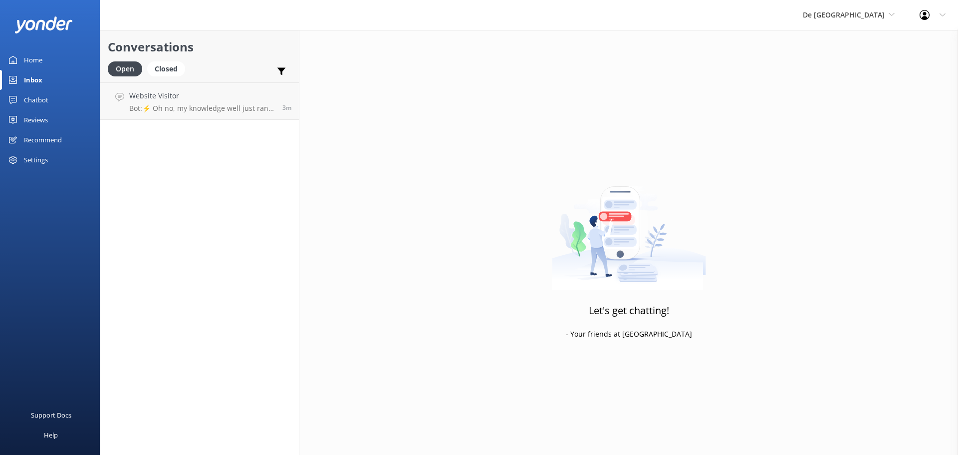
click at [858, 22] on div "De Palm Island De Palm Island Aruba's Activities Expert The Captain" at bounding box center [848, 15] width 117 height 30
click at [853, 67] on link "Aruba's Activities Expert" at bounding box center [840, 66] width 100 height 24
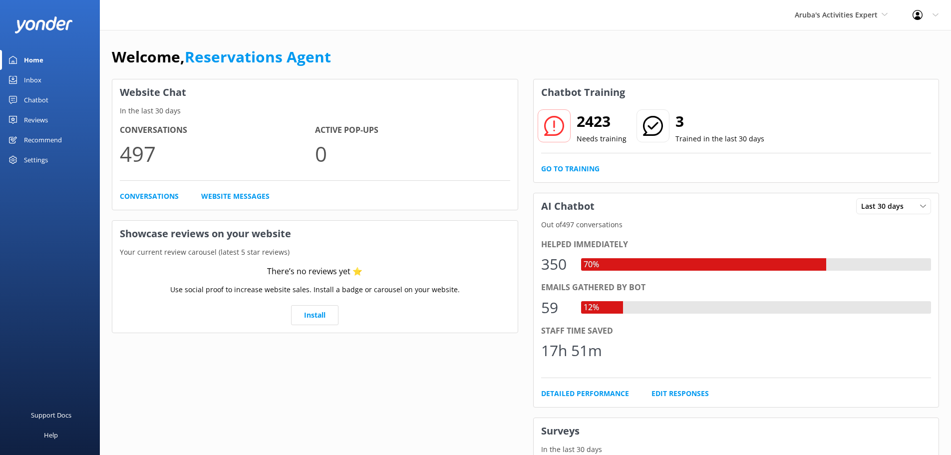
click at [32, 80] on div "Inbox" at bounding box center [32, 80] width 17 height 20
